Goal: Task Accomplishment & Management: Complete application form

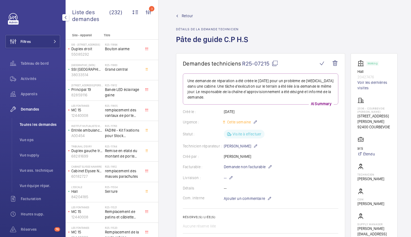
click at [36, 125] on span "Toutes les demandes" at bounding box center [40, 124] width 40 height 5
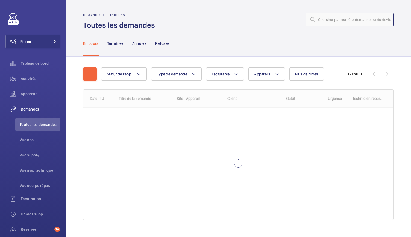
click at [319, 22] on input "text" at bounding box center [349, 20] width 88 height 14
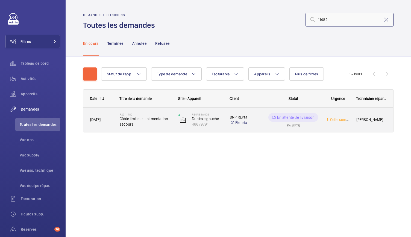
type input "11482"
click at [162, 120] on span "Câble limiteur + alimentation secours" at bounding box center [146, 121] width 52 height 11
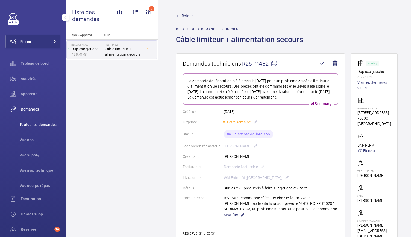
click at [32, 128] on li "Toutes les demandes" at bounding box center [37, 124] width 45 height 13
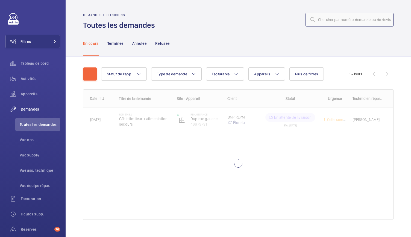
click at [323, 23] on input "text" at bounding box center [349, 20] width 88 height 14
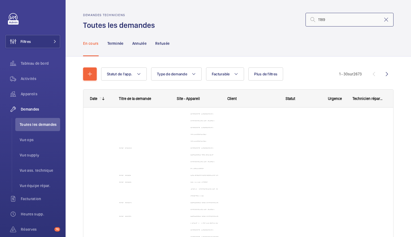
type input "11894"
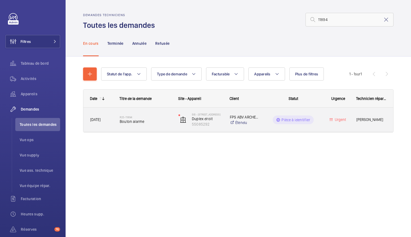
click at [143, 125] on div "R25-11894 Bouton alarme" at bounding box center [146, 120] width 52 height 16
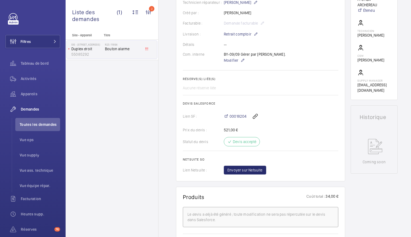
scroll to position [148, 0]
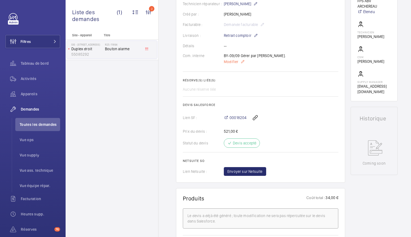
click at [233, 61] on span "Modifier" at bounding box center [231, 61] width 14 height 5
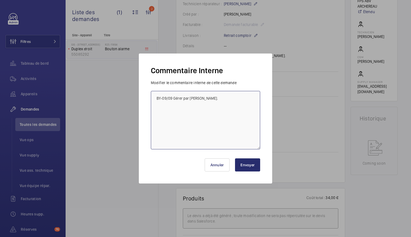
click at [213, 96] on textarea "BY-09/09 Gérer par Mickael." at bounding box center [205, 120] width 109 height 58
click at [203, 100] on textarea "BY-09/09 Gérer par Mickael. PO-FR-" at bounding box center [205, 120] width 109 height 58
click at [198, 106] on textarea "BY-09/09 Gérer par Mickael. MD- 10/09 PO-FR-" at bounding box center [205, 120] width 109 height 58
paste textarea "PO-FR-010297"
drag, startPoint x: 187, startPoint y: 105, endPoint x: 175, endPoint y: 107, distance: 11.5
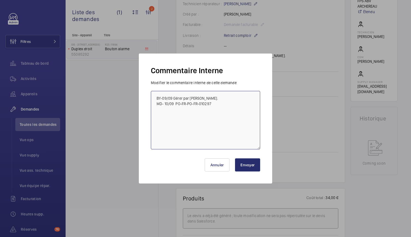
click at [175, 107] on textarea "BY-09/09 Gérer par Mickael. MD- 10/09 PO-FR-PO-FR-010297" at bounding box center [205, 120] width 109 height 58
type textarea "BY-09/09 Gérer par Mickael. MD- 10/09 PO-FR-010297"
click at [243, 166] on button "Envoyer" at bounding box center [247, 164] width 25 height 13
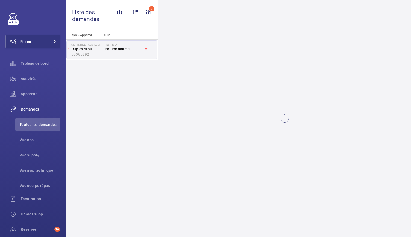
click at [108, 51] on span "Bouton alarme" at bounding box center [123, 48] width 36 height 5
click at [86, 52] on p "55085292" at bounding box center [86, 54] width 31 height 5
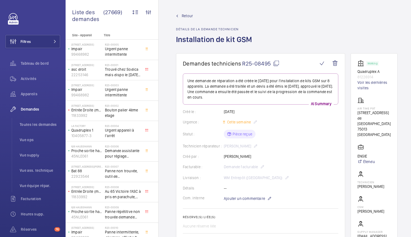
scroll to position [1, 0]
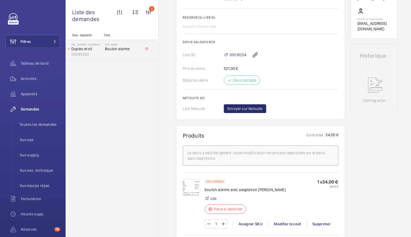
scroll to position [210, 0]
click at [242, 110] on span "Envoyer sur Netsuite" at bounding box center [244, 108] width 35 height 5
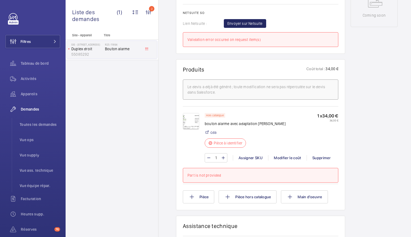
scroll to position [297, 0]
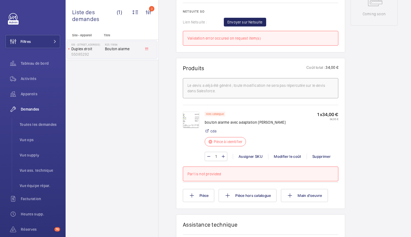
click at [262, 132] on div "Hors catalogue bouton alarme avec adaptation mac pursa cda Pièce à identifier" at bounding box center [245, 131] width 81 height 38
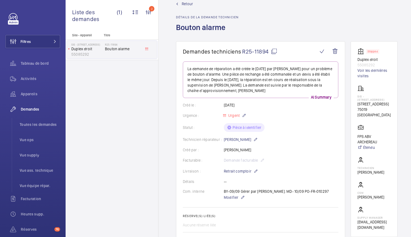
scroll to position [13, 0]
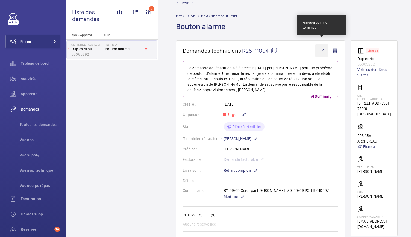
click at [324, 49] on wm-front-icon-button at bounding box center [321, 50] width 13 height 13
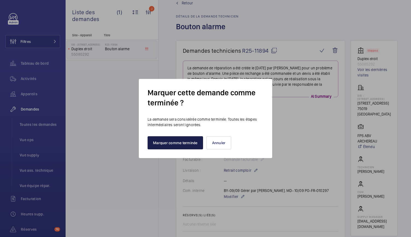
click at [177, 142] on button "Marquer comme terminée" at bounding box center [174, 142] width 55 height 13
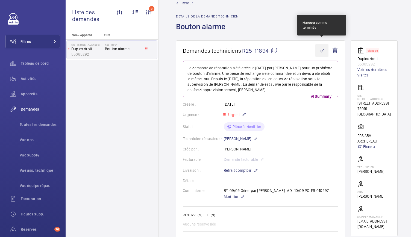
click at [321, 45] on wm-front-icon-button at bounding box center [321, 50] width 13 height 13
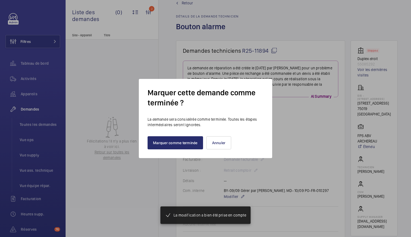
click at [142, 180] on div at bounding box center [205, 118] width 411 height 237
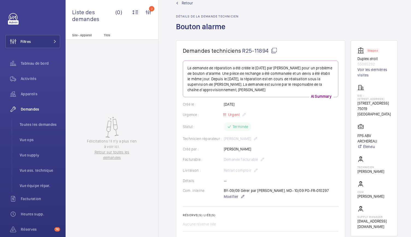
click at [274, 47] on mat-icon at bounding box center [274, 50] width 7 height 7
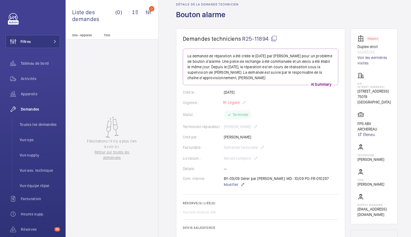
scroll to position [0, 0]
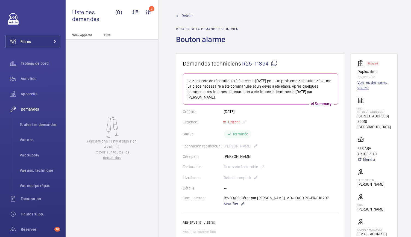
click at [359, 88] on link "Voir les dernières visites" at bounding box center [373, 85] width 33 height 11
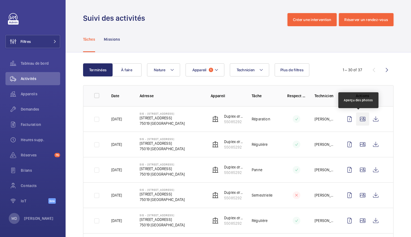
click at [361, 123] on wm-front-icon-button at bounding box center [362, 119] width 13 height 13
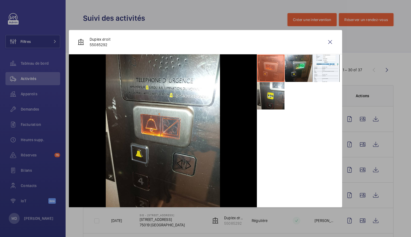
click at [293, 81] on li at bounding box center [298, 68] width 27 height 27
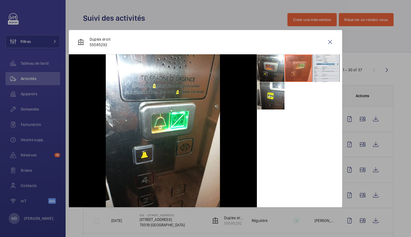
click at [323, 69] on li at bounding box center [325, 68] width 27 height 27
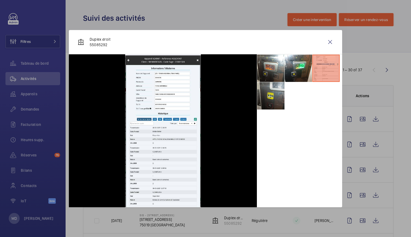
click at [274, 100] on li at bounding box center [270, 95] width 27 height 27
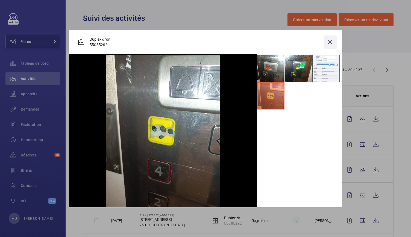
click at [330, 43] on wm-front-icon-button at bounding box center [329, 42] width 13 height 13
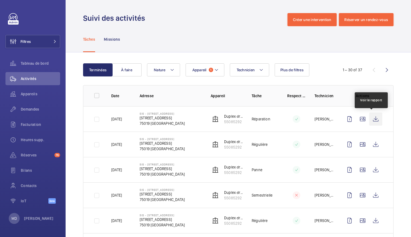
click at [375, 119] on wm-front-icon-button at bounding box center [375, 119] width 13 height 13
click at [36, 111] on span "Demandes" at bounding box center [40, 109] width 39 height 5
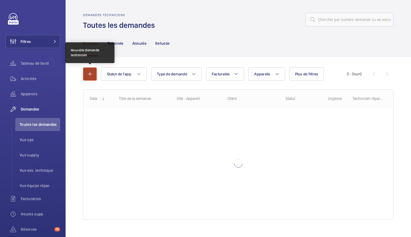
click at [88, 74] on mat-icon "button" at bounding box center [90, 74] width 7 height 7
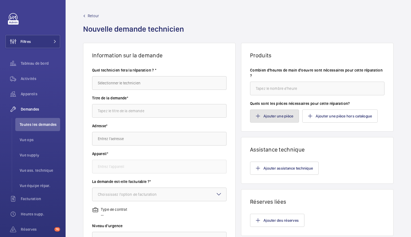
click at [259, 117] on button "Ajouter une pièce" at bounding box center [274, 116] width 49 height 13
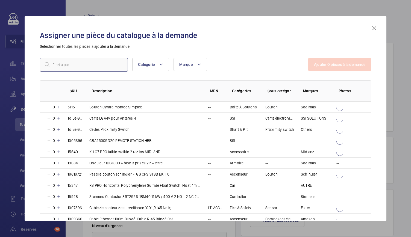
click at [73, 69] on input "text" at bounding box center [84, 65] width 88 height 14
paste input "Limiteur de vitesse type R6R - Ø 300 mm - 1 sens de prise - Embase 116 x 170 mm…"
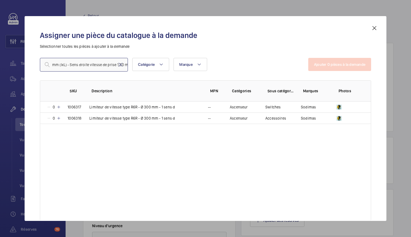
type input "Limiteur de vitesse type R6R - Ø 300 mm - 1 sens de prise - Embase 116 x 170 mm…"
click at [58, 107] on mat-icon at bounding box center [59, 107] width 4 height 4
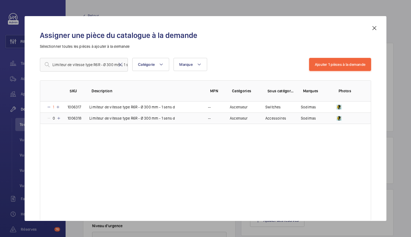
click at [60, 117] on mat-icon at bounding box center [59, 118] width 4 height 4
click at [49, 117] on mat-icon at bounding box center [49, 118] width 4 height 4
click at [311, 67] on button "Ajouter 1 pièces à la demande" at bounding box center [340, 64] width 62 height 13
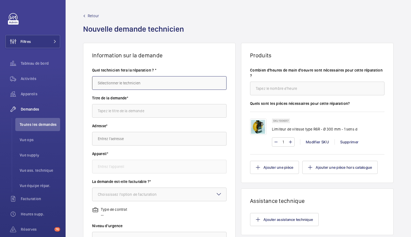
click at [160, 84] on input "text" at bounding box center [159, 83] width 134 height 14
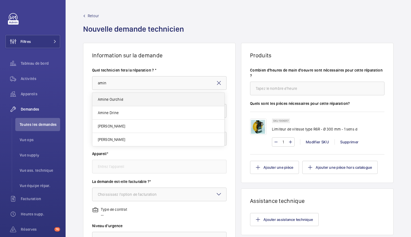
click at [138, 97] on mat-option "Amine Ourchid" at bounding box center [158, 99] width 132 height 13
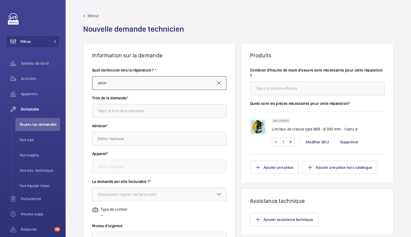
type input "Amine Ourchid"
click at [131, 108] on input "text" at bounding box center [159, 111] width 134 height 14
paste input "Limiteur de vitesse type R6R - Ø 300 mm"
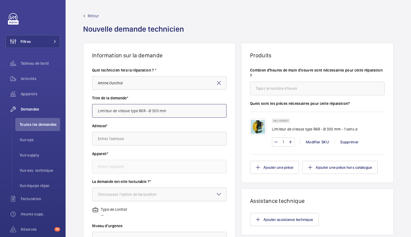
type input "Limiteur de vitesse type R6R - Ø 300 mm"
click at [110, 140] on input "text" at bounding box center [159, 139] width 134 height 14
type input "3"
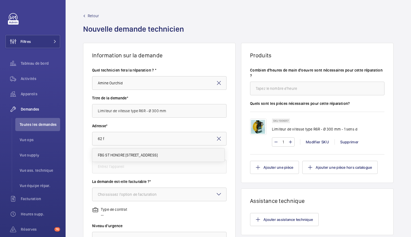
click at [151, 153] on span "FBG ST HONORE 62 Rue du Faubourg Saint-Honoré, 75008 PARIS" at bounding box center [128, 154] width 60 height 5
type input "FBG ST HONORE 62 Rue du Faubourg Saint-Honoré, 75008 PARIS"
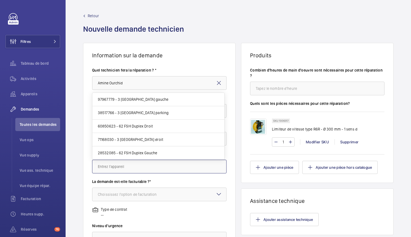
click at [150, 167] on input "text" at bounding box center [159, 167] width 134 height 14
click at [141, 101] on span "97967779 - 3 rue Aguesseau Duplex gauche" at bounding box center [133, 99] width 71 height 5
type input "97967779 - 3 rue Aguesseau Duplex gauche"
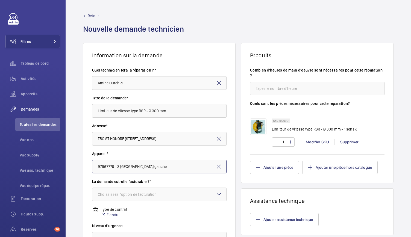
scroll to position [16, 0]
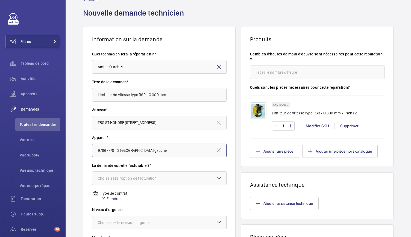
click at [125, 179] on div "Choississez l'option de facturation" at bounding box center [134, 178] width 73 height 5
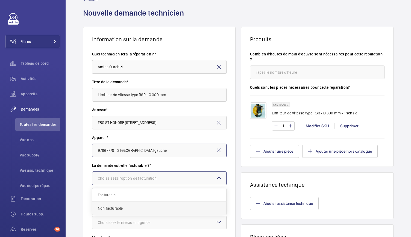
click at [115, 206] on span "Non facturable" at bounding box center [159, 208] width 123 height 5
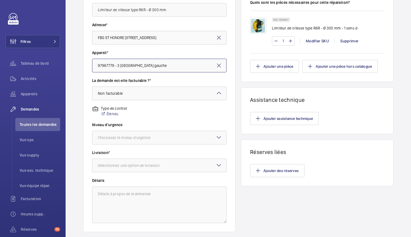
scroll to position [135, 0]
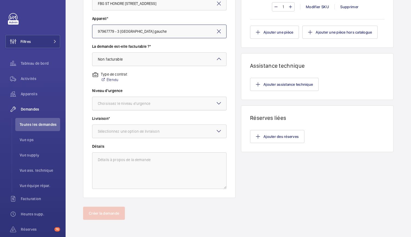
click at [123, 106] on div "Choisissez le niveau d'urgence" at bounding box center [131, 103] width 66 height 5
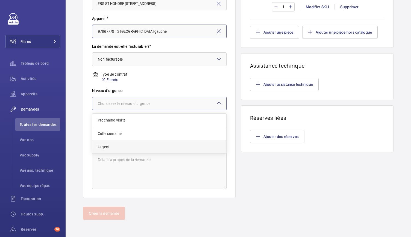
click at [115, 149] on span "Urgent" at bounding box center [159, 146] width 123 height 5
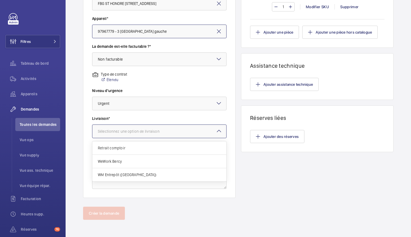
click at [127, 132] on div "Sélectionnez une option de livraison" at bounding box center [135, 131] width 75 height 5
click at [120, 147] on span "Retrait comptoir" at bounding box center [159, 147] width 123 height 5
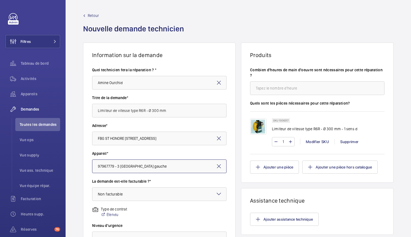
scroll to position [0, 0]
click at [281, 87] on input "number" at bounding box center [317, 89] width 134 height 14
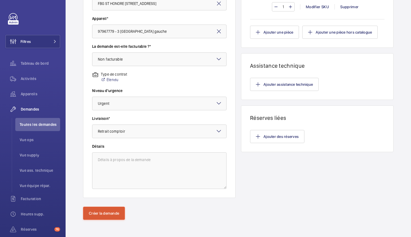
type input "4"
click at [104, 216] on button "Créer la demande" at bounding box center [104, 213] width 42 height 13
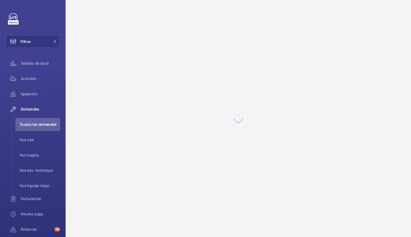
scroll to position [0, 0]
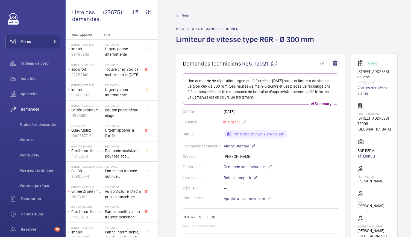
click at [273, 66] on mat-icon at bounding box center [273, 63] width 7 height 7
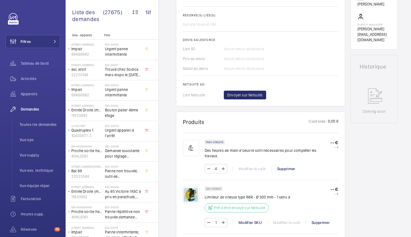
scroll to position [203, 0]
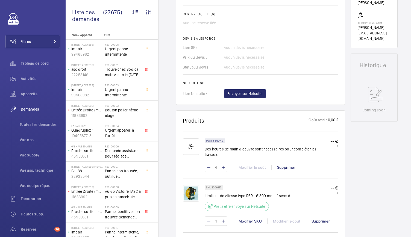
drag, startPoint x: 222, startPoint y: 182, endPoint x: 211, endPoint y: 183, distance: 10.2
click at [211, 185] on div "SKU 1006317" at bounding box center [214, 187] width 18 height 5
copy p "1006317"
click at [44, 126] on span "Toutes les demandes" at bounding box center [40, 124] width 40 height 5
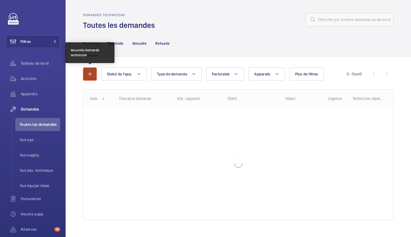
click at [92, 75] on mat-icon "button" at bounding box center [90, 74] width 7 height 7
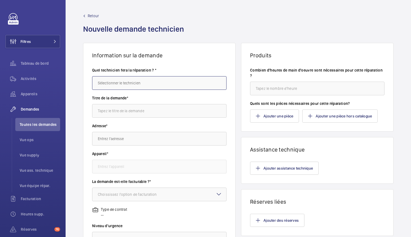
click at [125, 86] on input "text" at bounding box center [159, 83] width 134 height 14
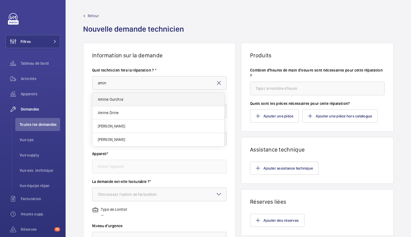
click at [124, 94] on mat-option "Amine Ourchid" at bounding box center [158, 99] width 132 height 13
type input "Amine Ourchid"
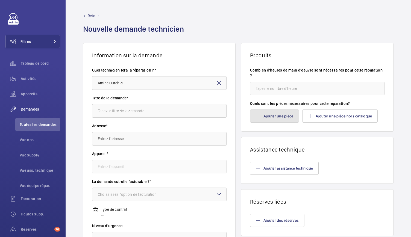
click at [267, 115] on button "Ajouter une pièce" at bounding box center [274, 116] width 49 height 13
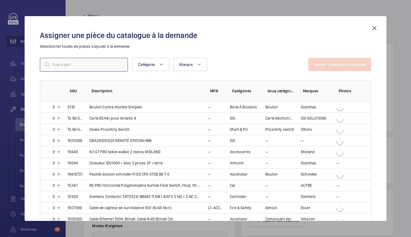
click at [73, 67] on input "text" at bounding box center [84, 65] width 88 height 14
paste input "1006317"
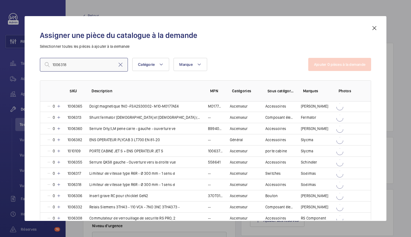
scroll to position [273, 0]
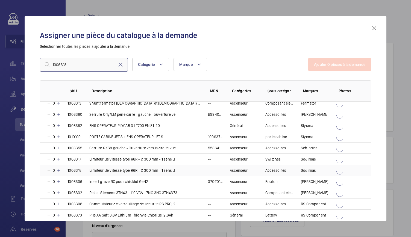
type input "1006318"
click at [59, 168] on mat-icon at bounding box center [59, 170] width 4 height 4
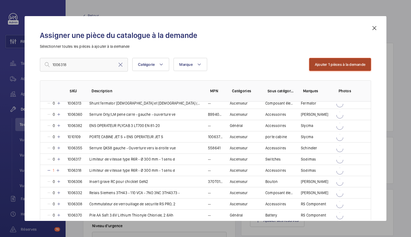
click at [335, 65] on button "Ajouter 1 pièces à la demande" at bounding box center [340, 64] width 62 height 13
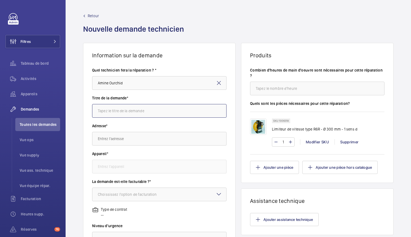
click at [165, 108] on input "text" at bounding box center [159, 111] width 134 height 14
paste input "Limiteur de vitesse type R6R - Ø 300 mm"
type input "Limiteur de vitesse type R6R - Ø 300 mm"
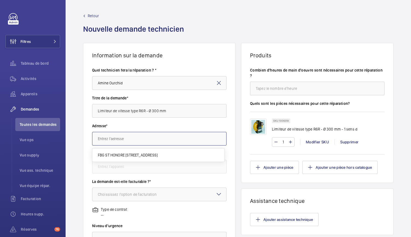
click at [107, 138] on input "text" at bounding box center [159, 139] width 134 height 14
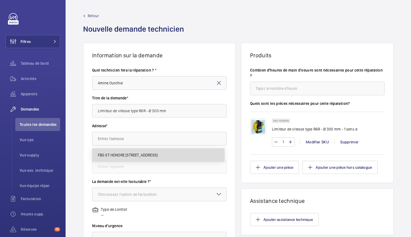
click at [116, 153] on span "FBG ST HONORE 62 Rue du Faubourg Saint-Honoré, 75008 PARIS" at bounding box center [128, 154] width 60 height 5
type input "FBG ST HONORE 62 Rue du Faubourg Saint-Honoré, 75008 PARIS"
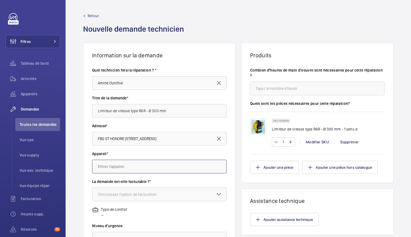
click at [116, 167] on input "text" at bounding box center [159, 167] width 134 height 14
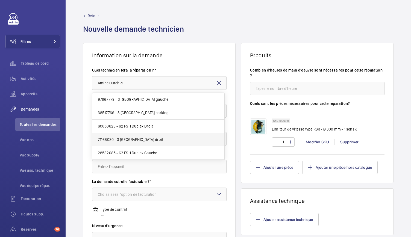
click at [138, 141] on span "71168030 - 3 rue Aguesseau Duplex droit" at bounding box center [131, 139] width 66 height 5
type input "71168030 - 3 rue Aguesseau Duplex droit"
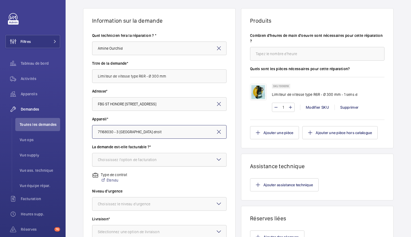
scroll to position [37, 0]
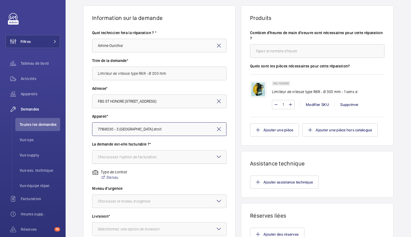
click at [145, 157] on div "Choississez l'option de facturation" at bounding box center [134, 156] width 73 height 5
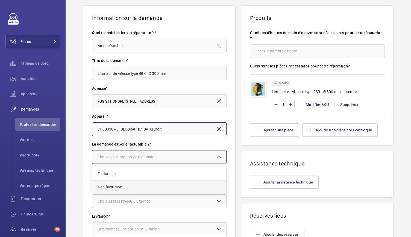
click at [118, 188] on span "Non facturable" at bounding box center [159, 186] width 123 height 5
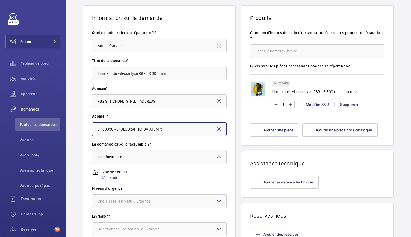
scroll to position [64, 0]
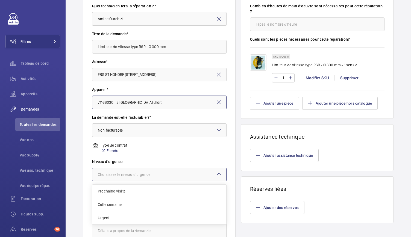
click at [151, 176] on div "Choisissez le niveau d'urgence" at bounding box center [131, 174] width 66 height 5
click at [119, 220] on span "Urgent" at bounding box center [159, 217] width 123 height 5
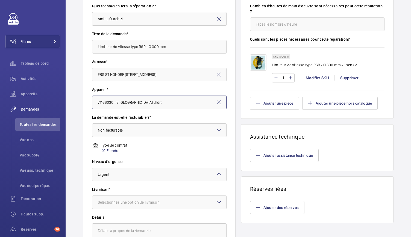
scroll to position [103, 0]
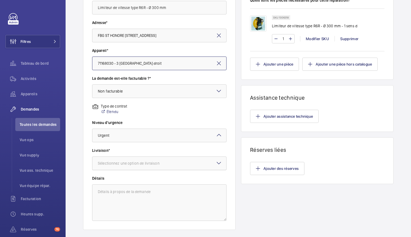
click at [143, 161] on div "Sélectionnez une option de livraison" at bounding box center [135, 163] width 75 height 5
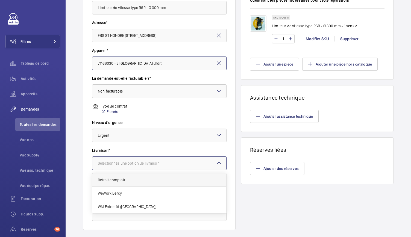
click at [126, 178] on span "Retrait comptoir" at bounding box center [159, 179] width 123 height 5
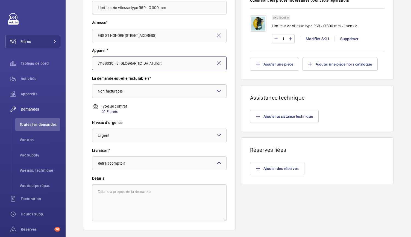
scroll to position [0, 0]
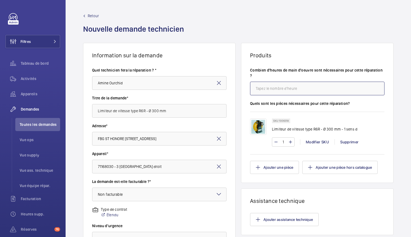
click at [280, 94] on input "number" at bounding box center [317, 89] width 134 height 14
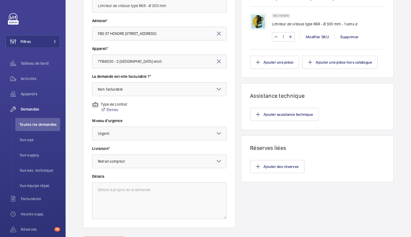
scroll to position [135, 0]
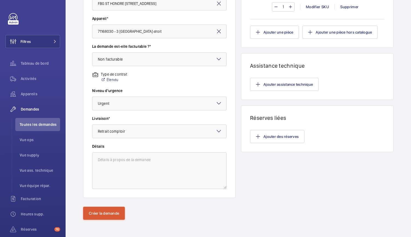
type input "4"
click at [93, 214] on button "Créer la demande" at bounding box center [104, 213] width 42 height 13
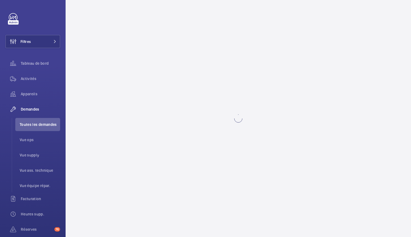
scroll to position [0, 0]
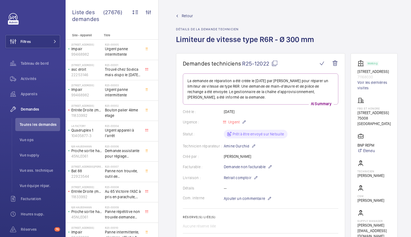
click at [276, 61] on mat-icon at bounding box center [274, 63] width 7 height 7
